Goal: Information Seeking & Learning: Learn about a topic

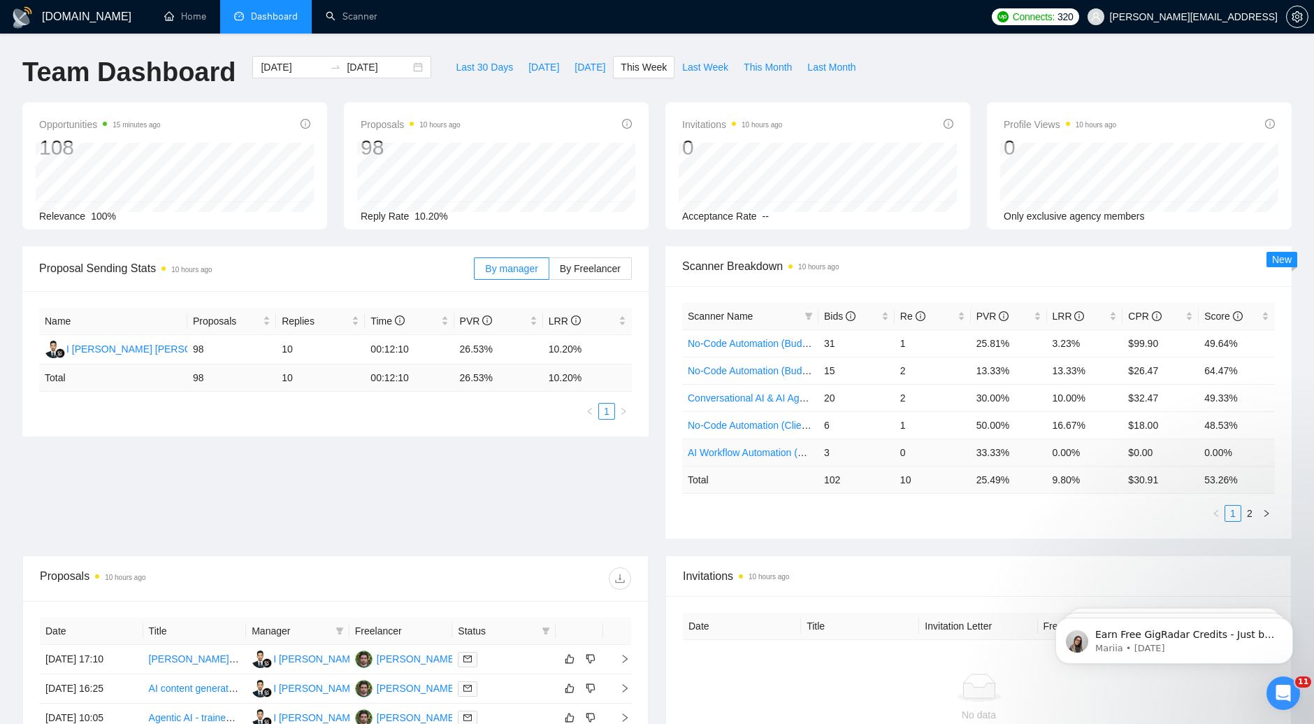
click at [774, 450] on link "AI Workflow Automation (Budget Filters)" at bounding box center [774, 452] width 173 height 11
click at [1264, 505] on button "button" at bounding box center [1266, 513] width 17 height 17
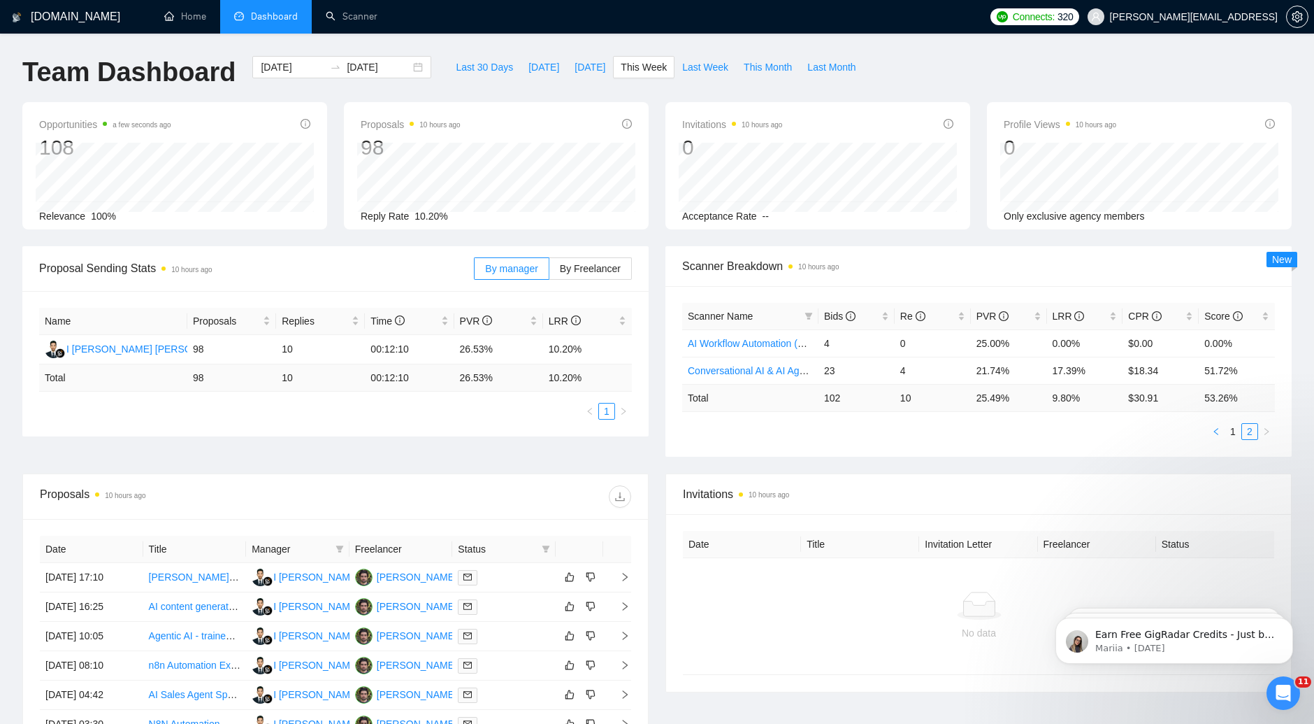
click at [1219, 432] on icon "left" at bounding box center [1216, 431] width 8 height 8
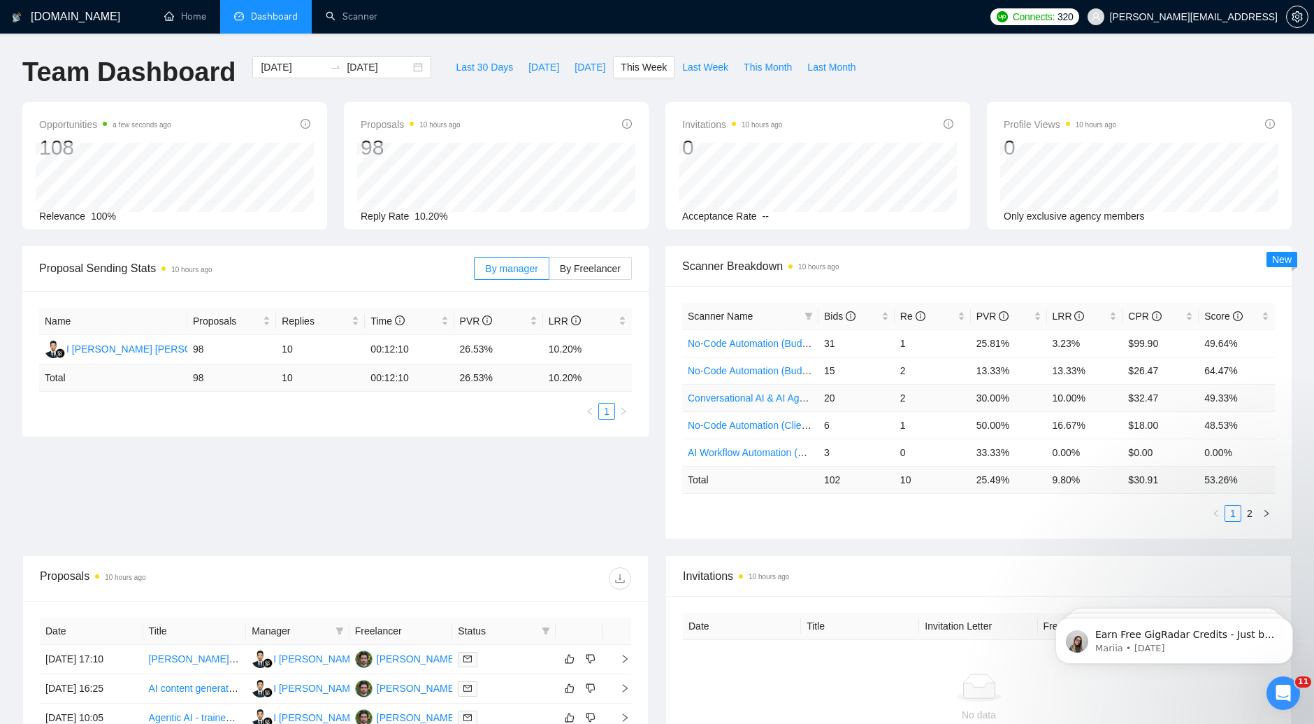
click at [838, 395] on td "20" at bounding box center [857, 397] width 76 height 27
click at [828, 396] on td "20" at bounding box center [857, 397] width 76 height 27
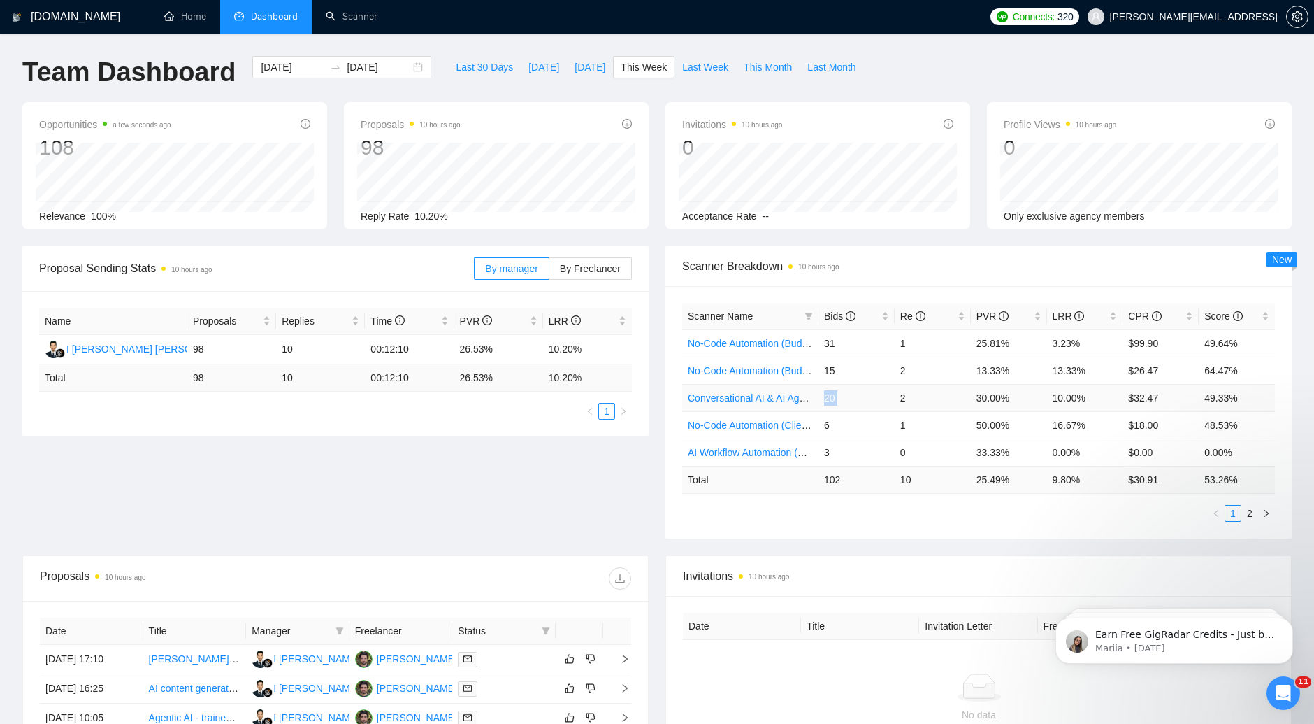
copy td "20"
click at [1142, 400] on td "$32.47" at bounding box center [1161, 397] width 76 height 27
copy td "$32.47"
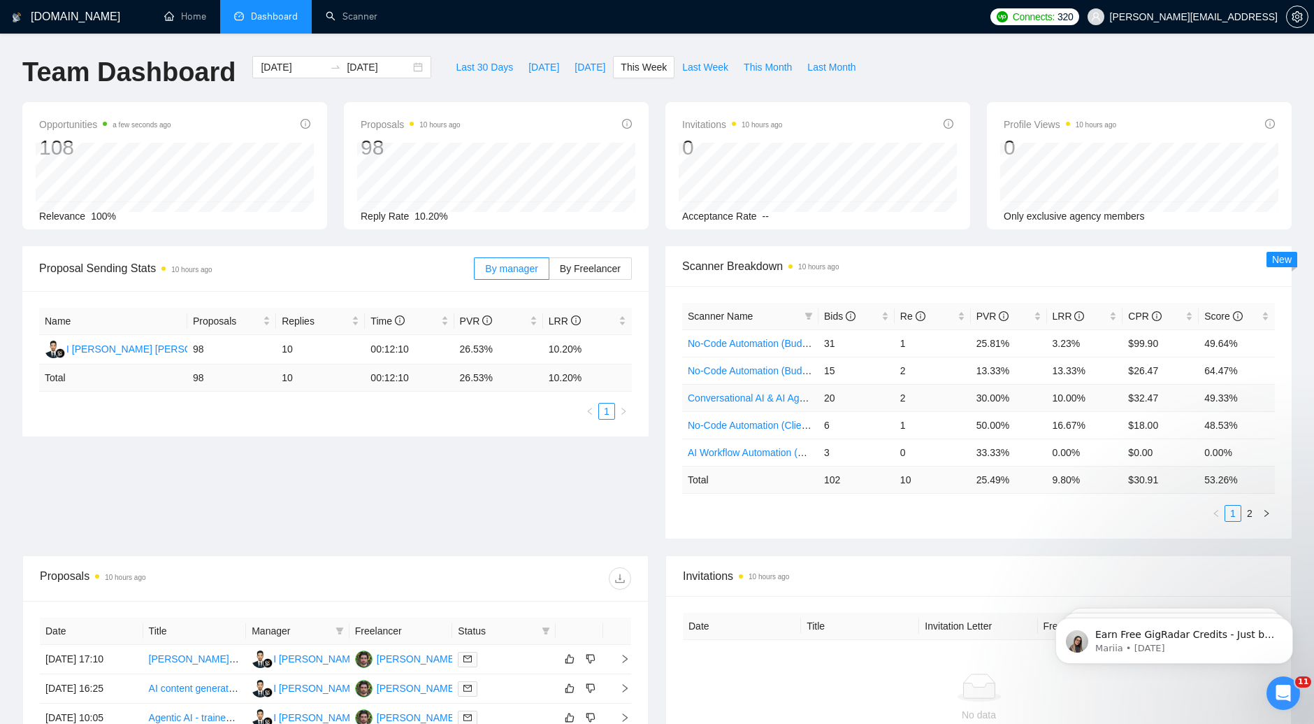
click at [1072, 398] on td "10.00%" at bounding box center [1085, 397] width 76 height 27
copy td "10.00%"
click at [1263, 509] on icon "right" at bounding box center [1267, 513] width 8 height 8
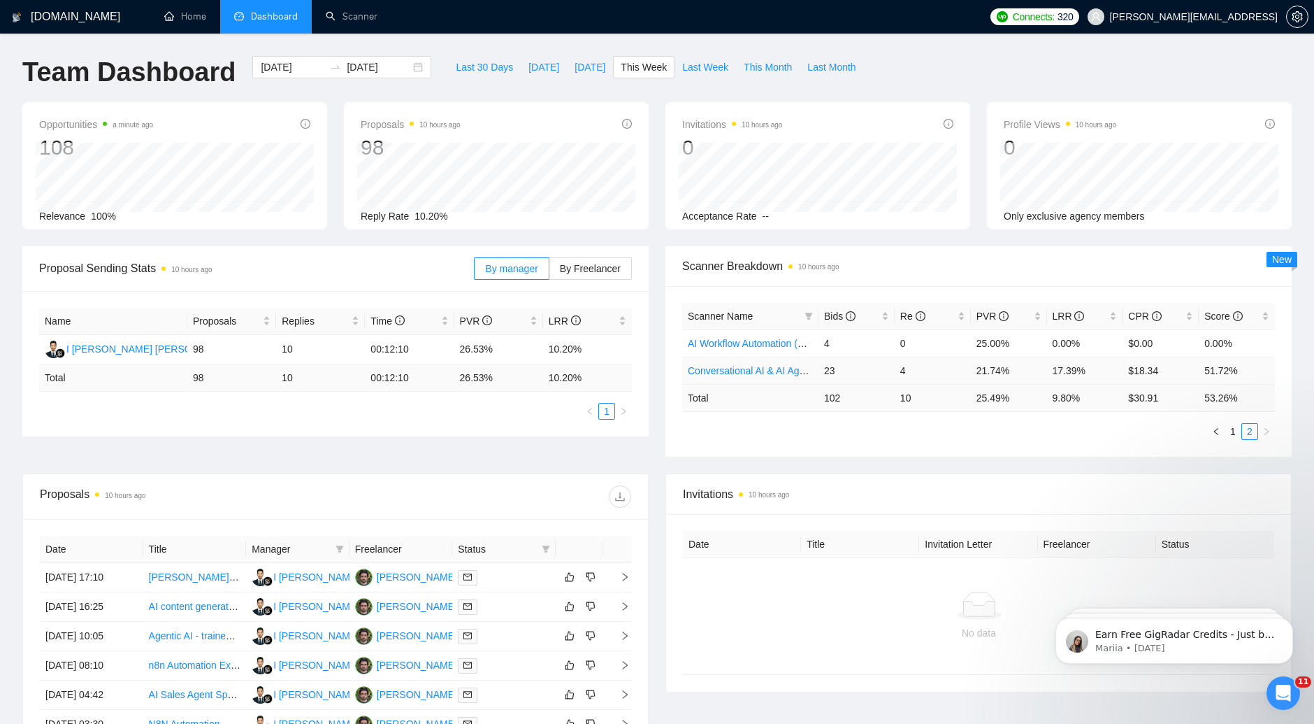
click at [825, 364] on td "23" at bounding box center [857, 370] width 76 height 27
copy td "23"
click at [988, 366] on td "21.74%" at bounding box center [1009, 370] width 76 height 27
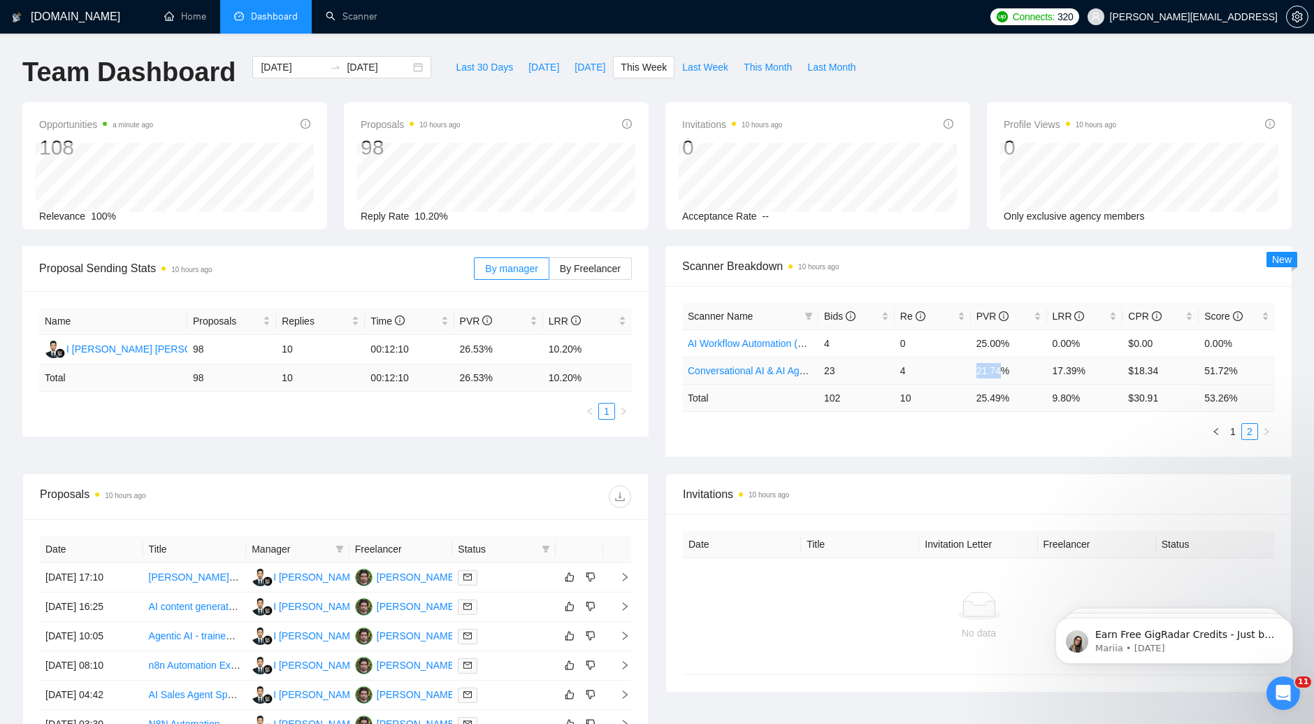
click at [988, 366] on td "21.74%" at bounding box center [1009, 370] width 76 height 27
copy td "21.74%"
click at [1071, 365] on td "17.39%" at bounding box center [1085, 370] width 76 height 27
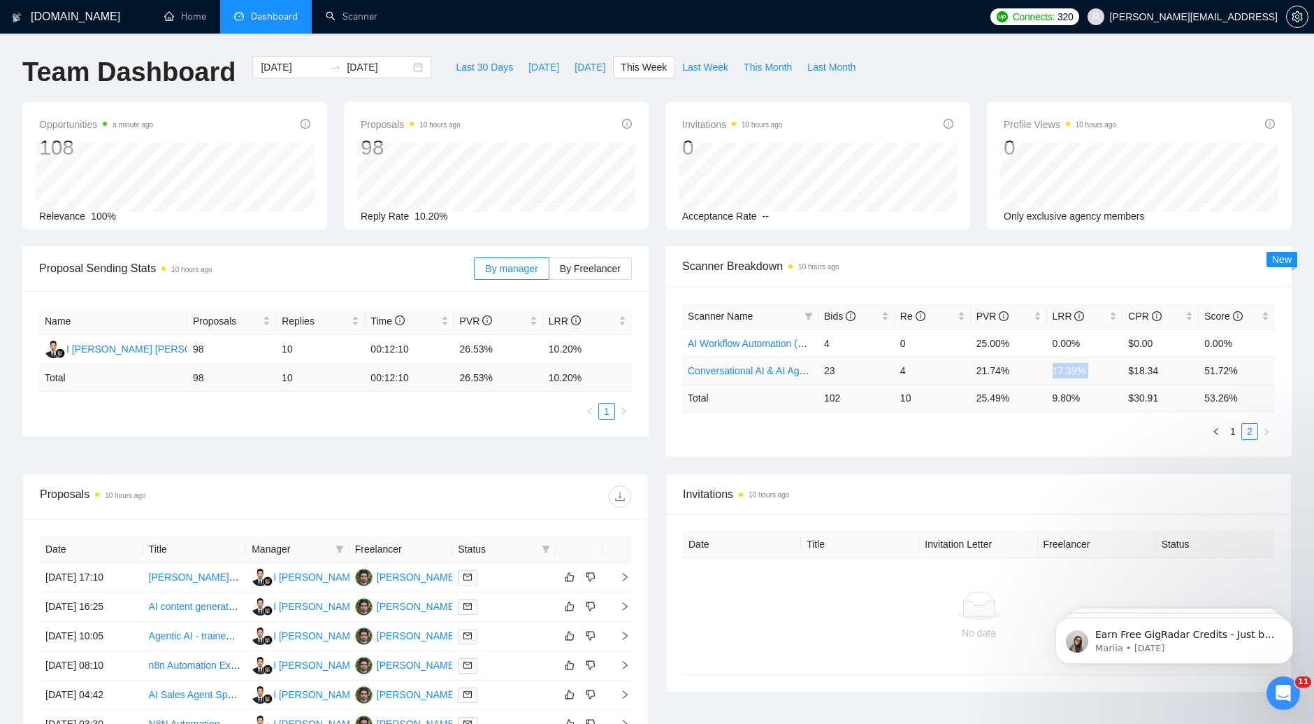
click at [1071, 365] on td "17.39%" at bounding box center [1085, 370] width 76 height 27
copy td "17.39%"
click at [1065, 373] on td "17.39%" at bounding box center [1085, 370] width 76 height 27
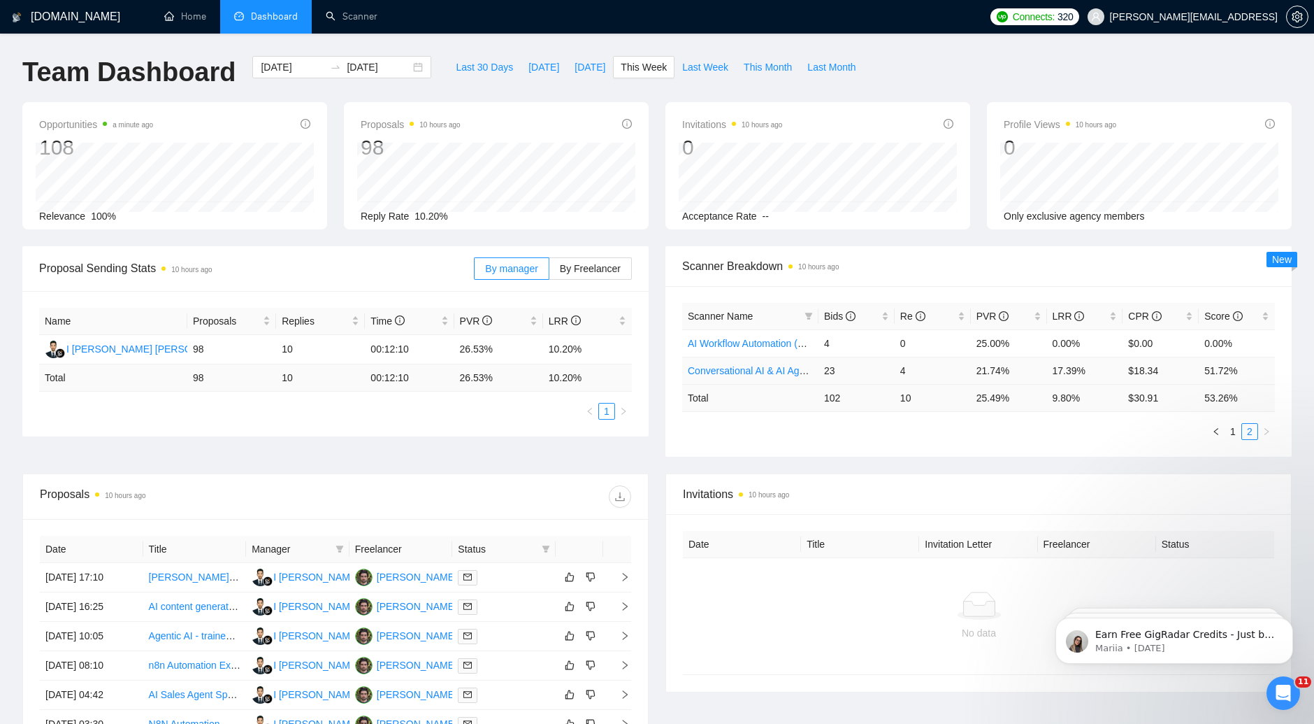
click at [1138, 371] on td "$18.34" at bounding box center [1161, 370] width 76 height 27
copy td "$18.34"
